Goal: Communication & Community: Answer question/provide support

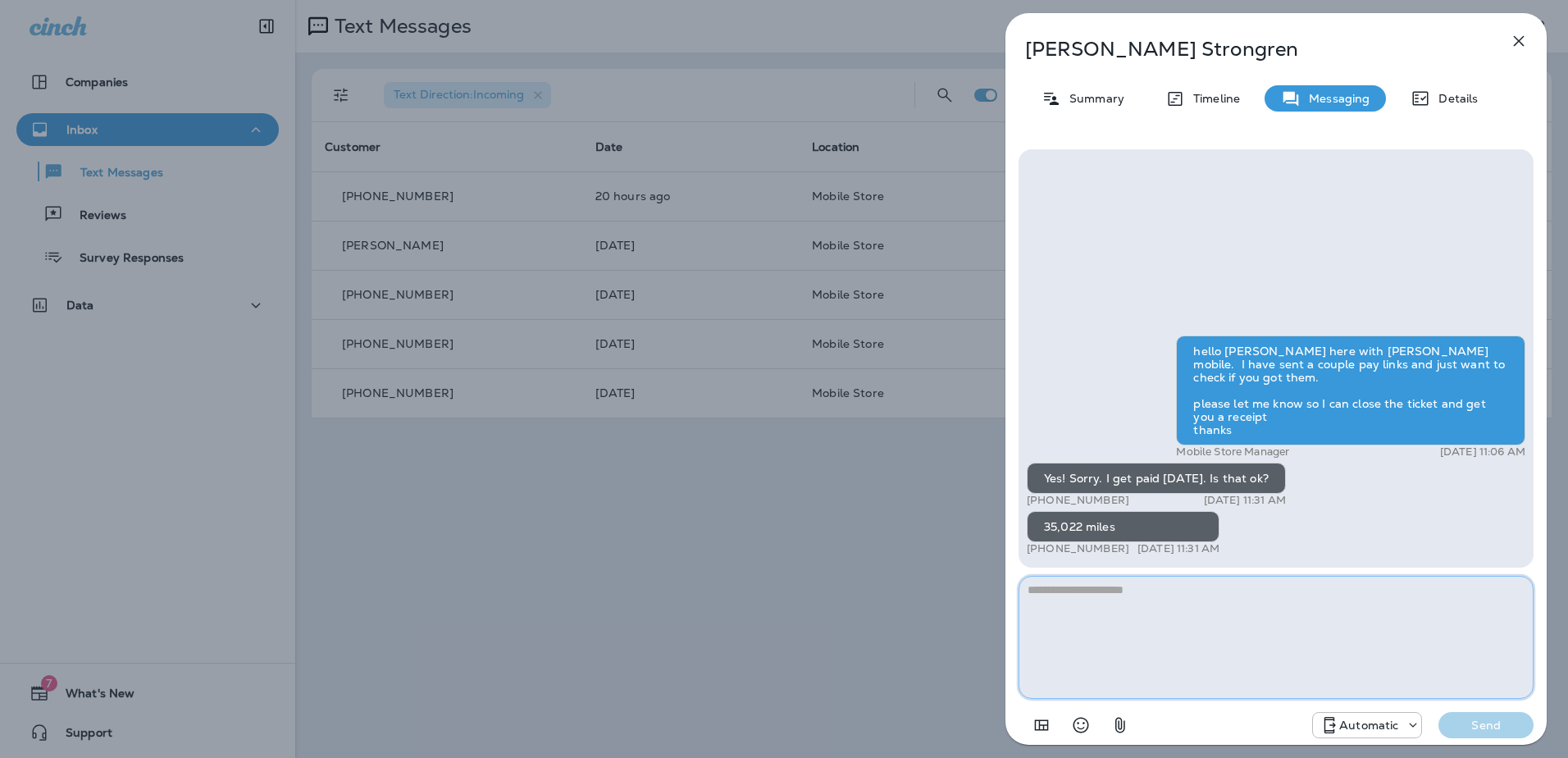
click at [1159, 628] on textarea at bounding box center [1276, 637] width 515 height 123
type textarea "**********"
click at [1473, 733] on button "Send" at bounding box center [1486, 725] width 95 height 27
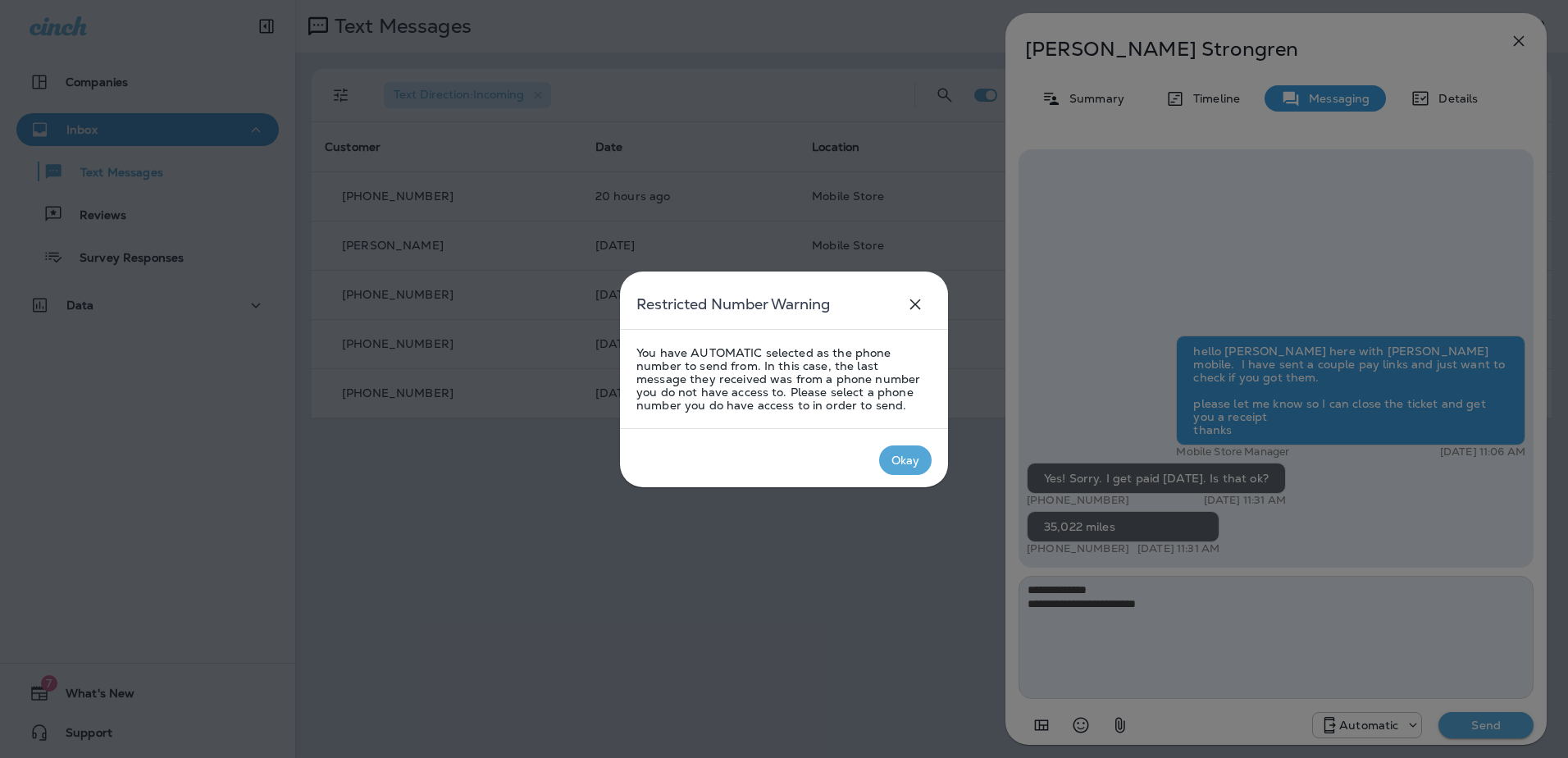
click at [897, 459] on div "Okay" at bounding box center [906, 459] width 28 height 13
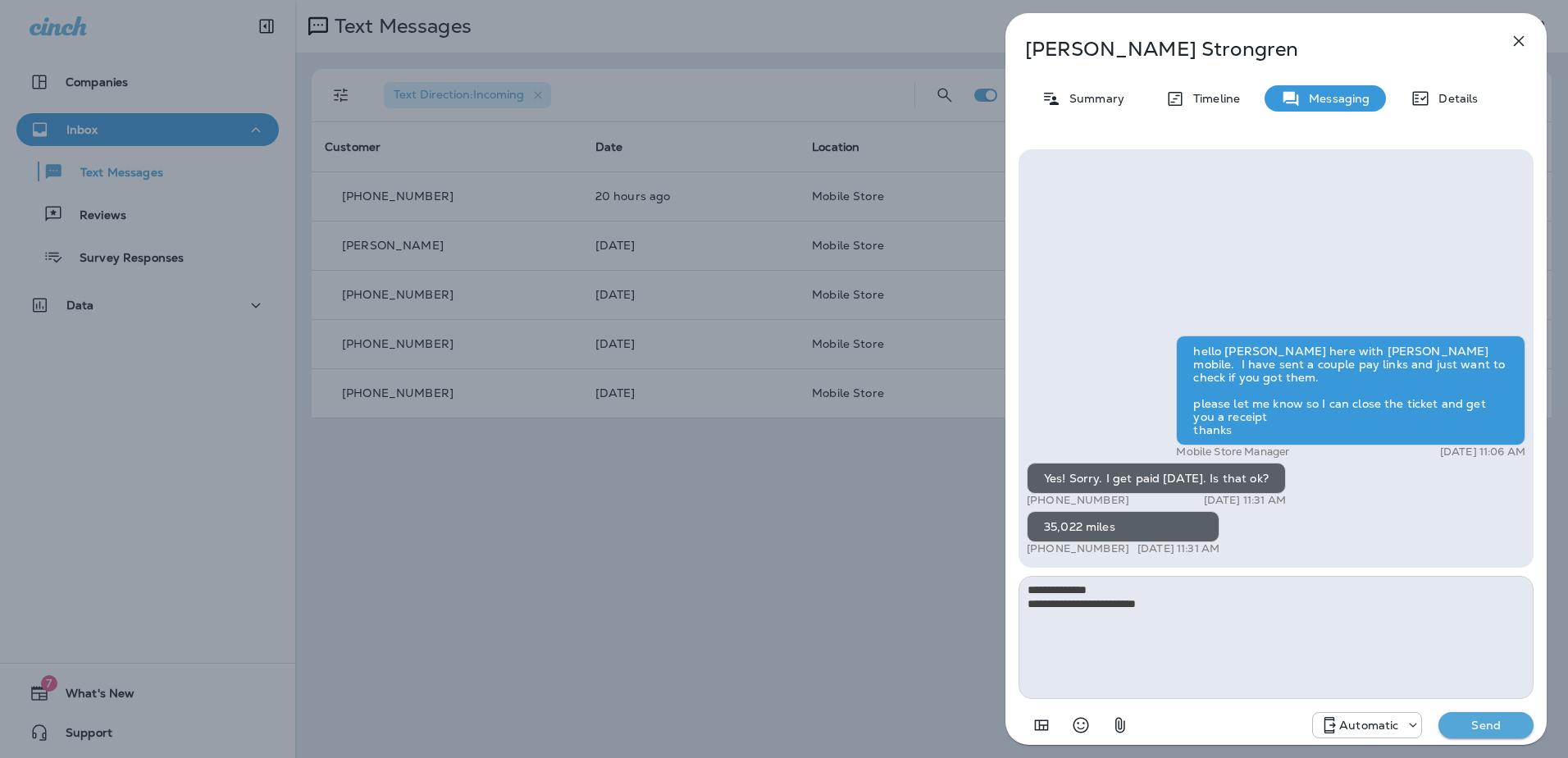
click at [1417, 723] on icon at bounding box center [1412, 724] width 16 height 16
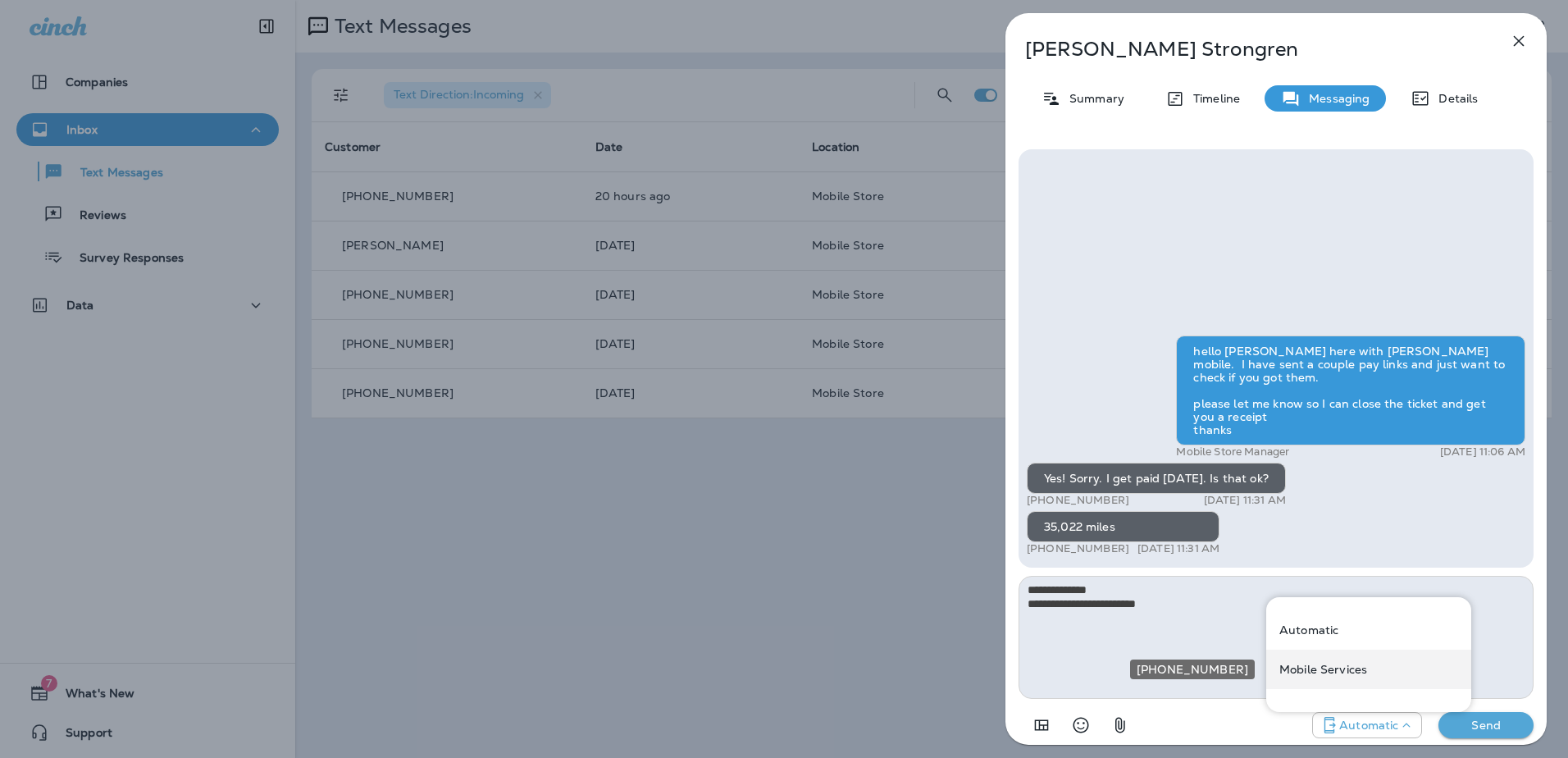
click at [1357, 668] on p "Mobile Services" at bounding box center [1324, 669] width 88 height 13
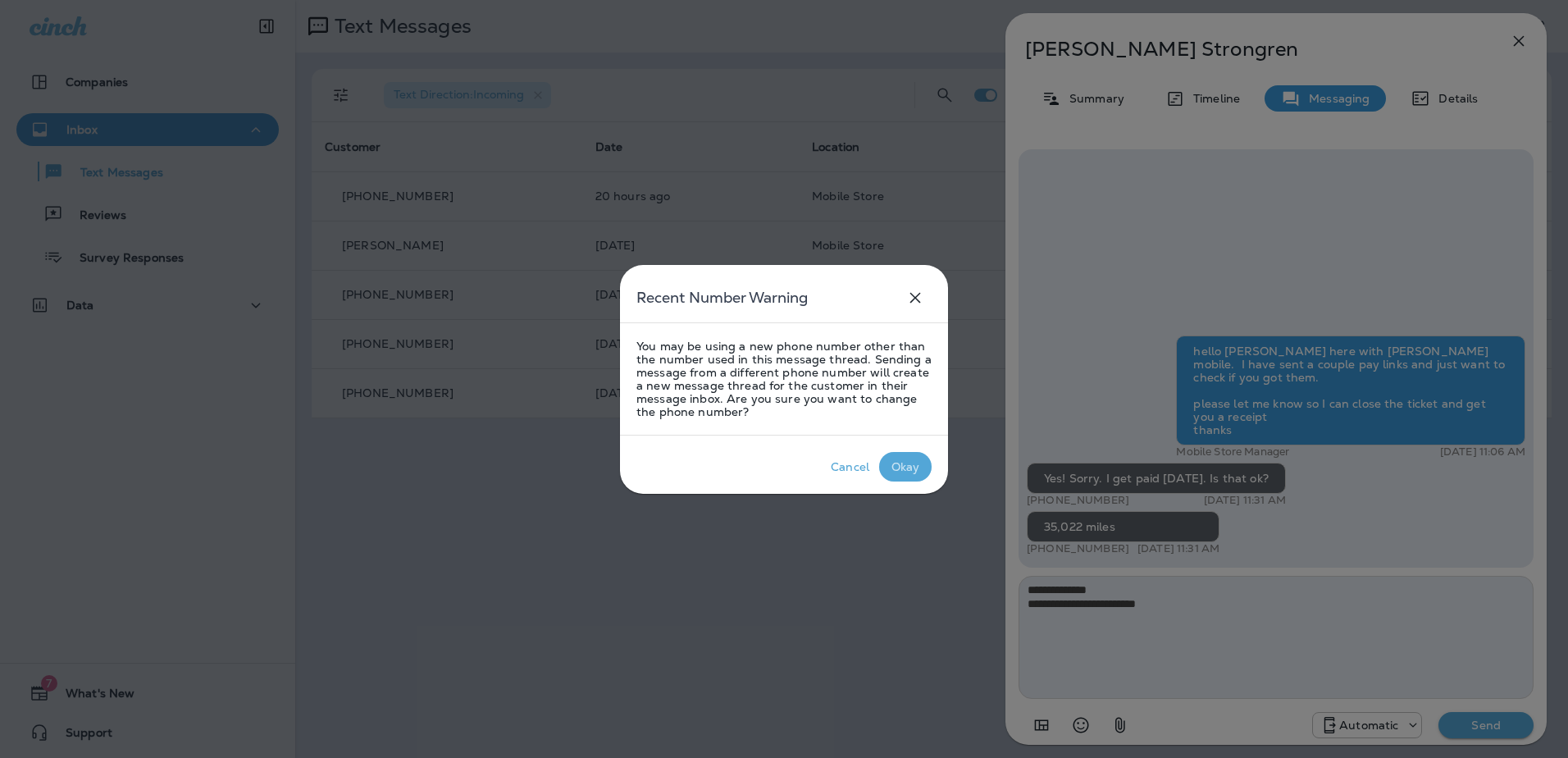
click at [901, 465] on div "Okay" at bounding box center [906, 466] width 28 height 13
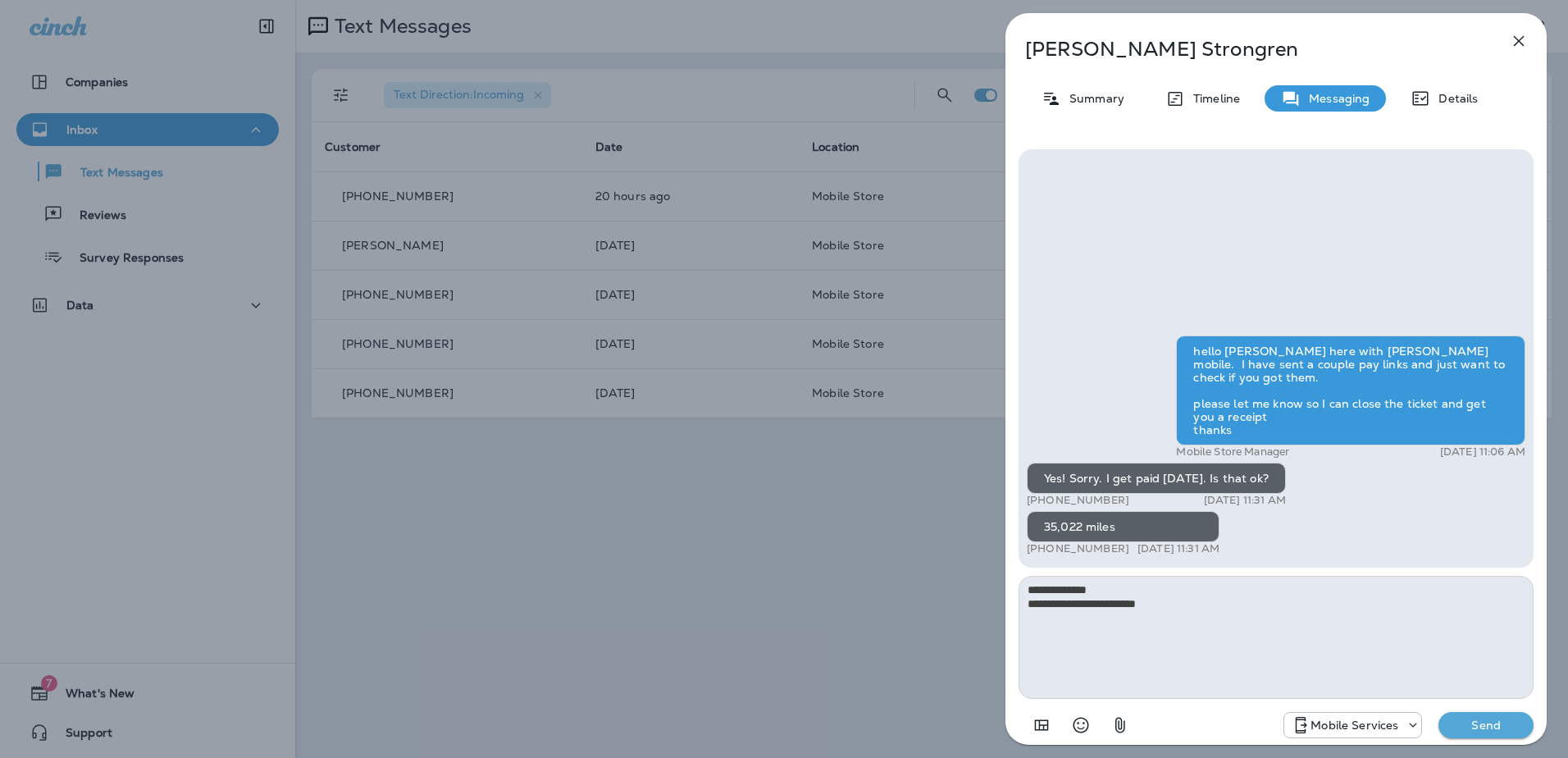
click at [1495, 732] on p "Send" at bounding box center [1486, 724] width 69 height 15
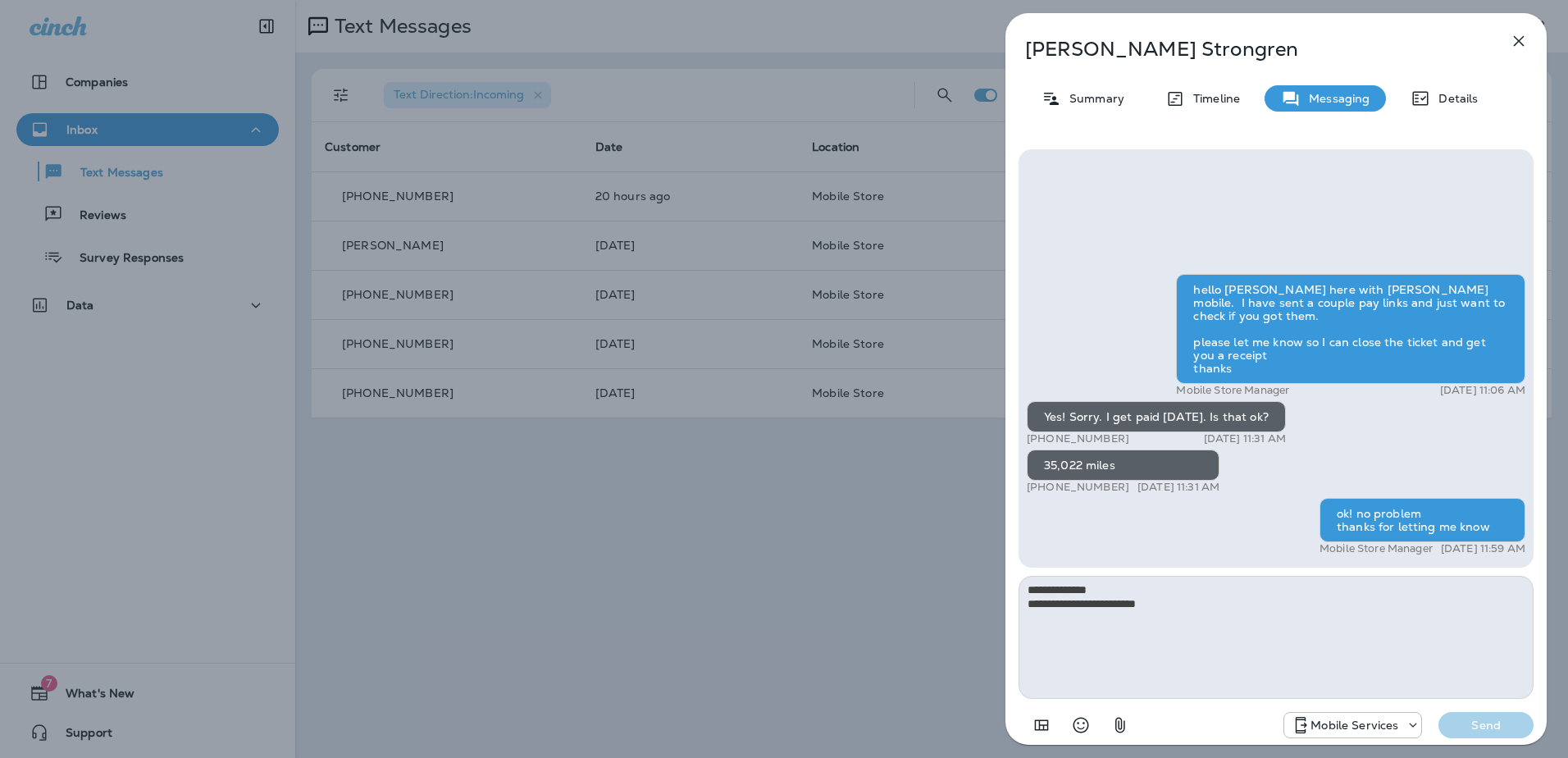
click at [1519, 38] on icon "button" at bounding box center [1519, 40] width 20 height 20
